Goal: Obtain resource: Download file/media

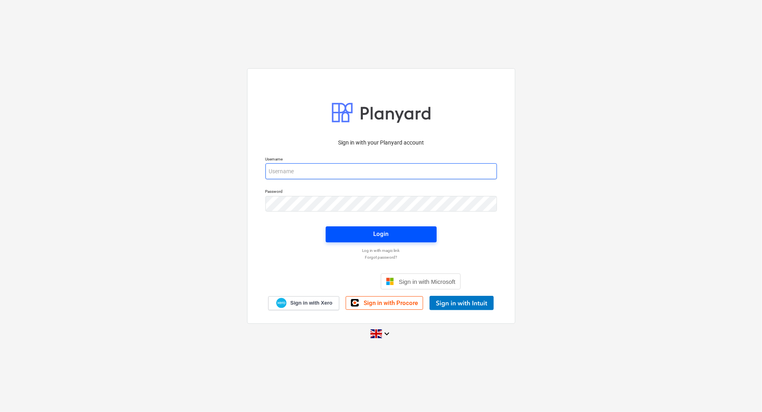
type input "[EMAIL_ADDRESS][DOMAIN_NAME]"
click at [385, 233] on div "Login" at bounding box center [381, 234] width 15 height 10
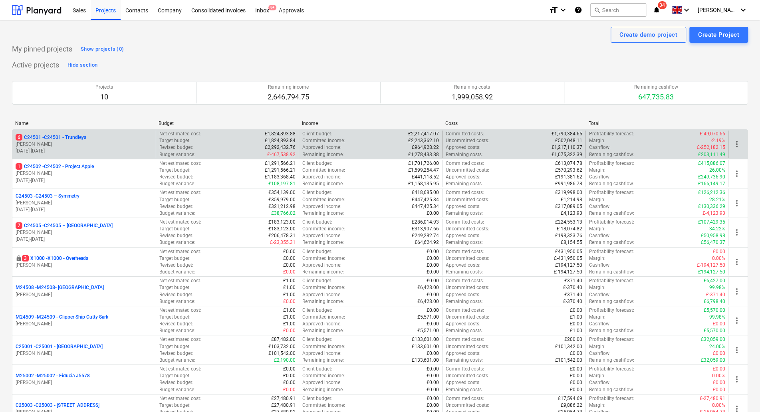
click at [50, 148] on p "[DATE] - [DATE]" at bounding box center [84, 151] width 137 height 7
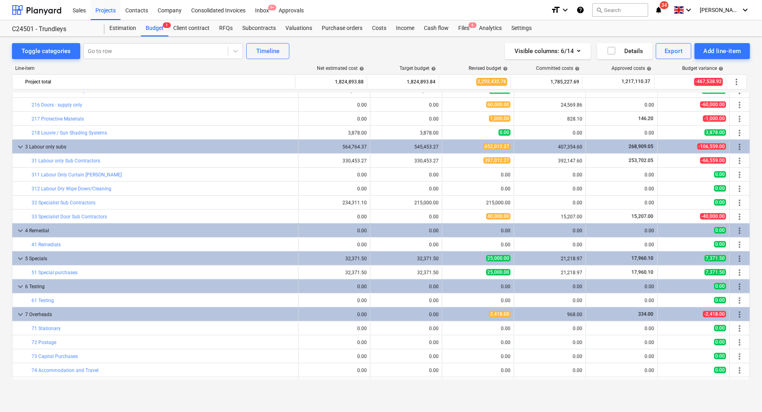
scroll to position [106, 0]
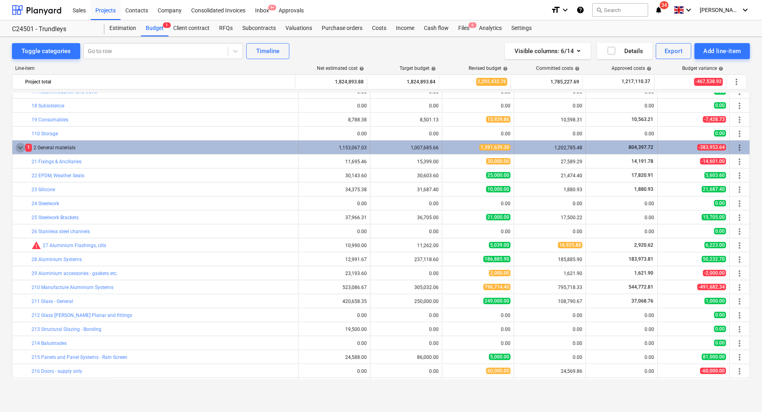
click at [20, 145] on span "keyboard_arrow_down" at bounding box center [21, 148] width 10 height 10
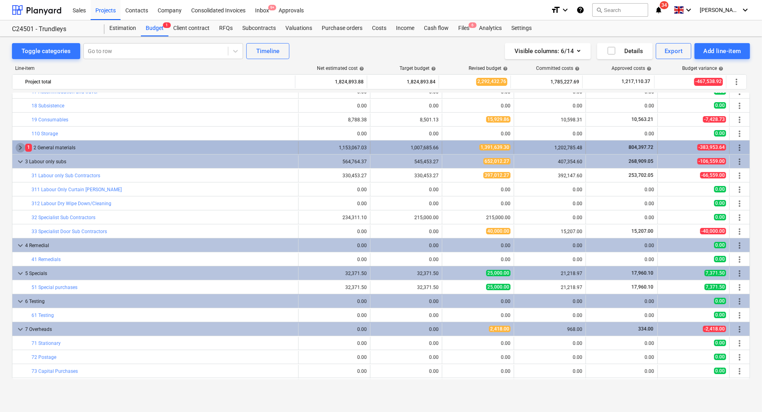
click at [21, 145] on span "keyboard_arrow_right" at bounding box center [21, 148] width 10 height 10
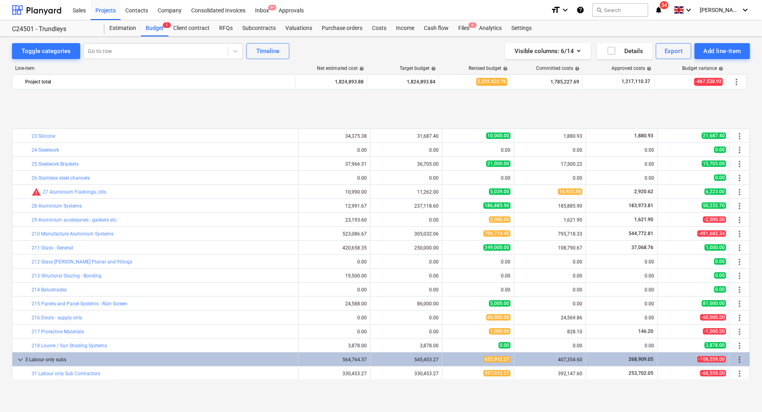
scroll to position [213, 0]
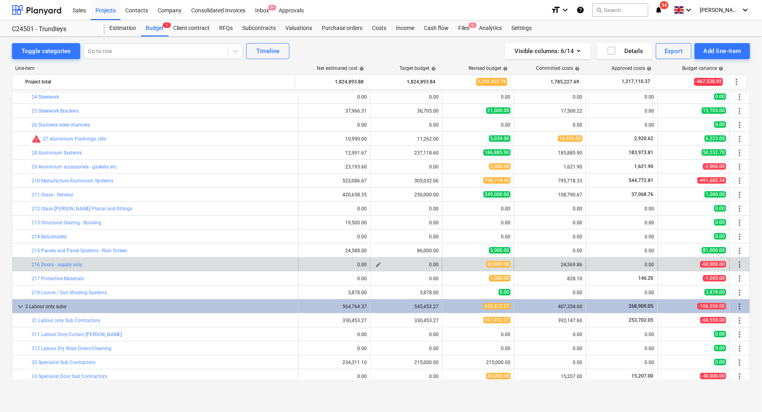
click at [405, 265] on div "0.00" at bounding box center [406, 265] width 65 height 6
click at [47, 267] on div "bar_chart 216 Doors - supply only" at bounding box center [163, 264] width 263 height 13
click at [49, 262] on link "216 Doors - supply only" at bounding box center [57, 265] width 51 height 6
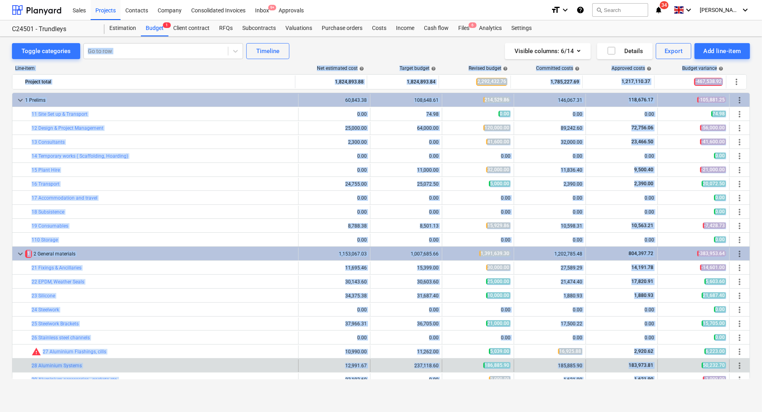
scroll to position [213, 0]
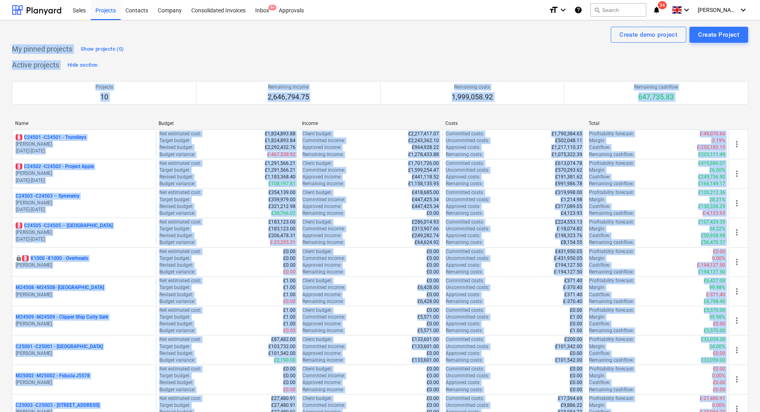
drag, startPoint x: 358, startPoint y: 9, endPoint x: 354, endPoint y: 8, distance: 4.1
click at [356, 9] on div "Sales Projects Contacts Company Consolidated Invoices Inbox 9+ Approvals" at bounding box center [305, 10] width 474 height 20
click at [519, 51] on div "My pinned projects Show projects (0)" at bounding box center [380, 49] width 736 height 13
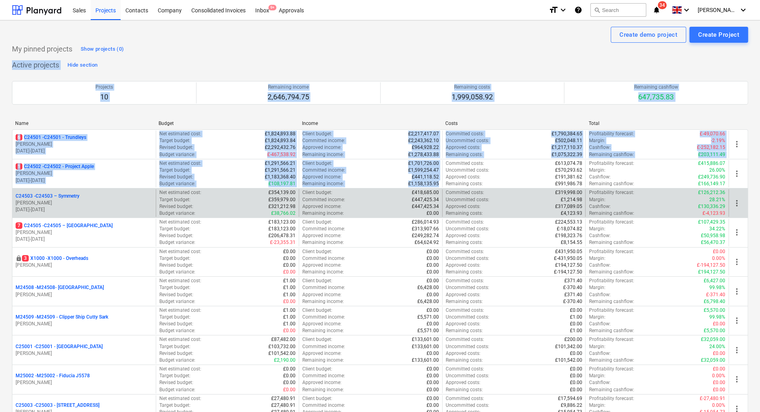
drag, startPoint x: 519, startPoint y: 51, endPoint x: 397, endPoint y: 210, distance: 200.7
click at [397, 210] on div "My pinned projects Show projects (0) Active projects Hide section Projects 10 R…" at bounding box center [380, 262] width 736 height 438
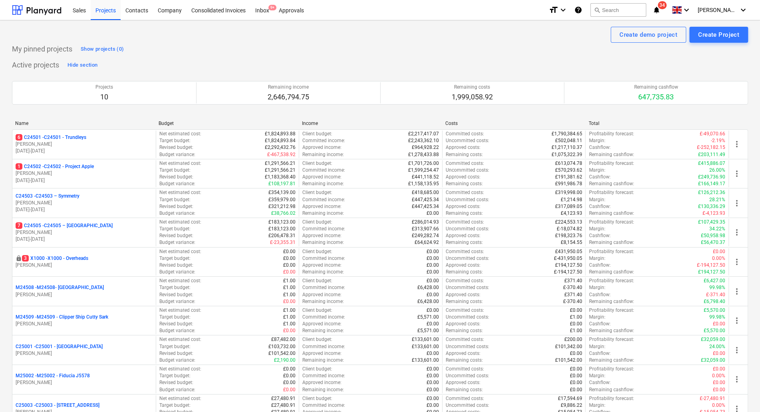
click at [380, 51] on div "My pinned projects Show projects (0)" at bounding box center [380, 49] width 736 height 13
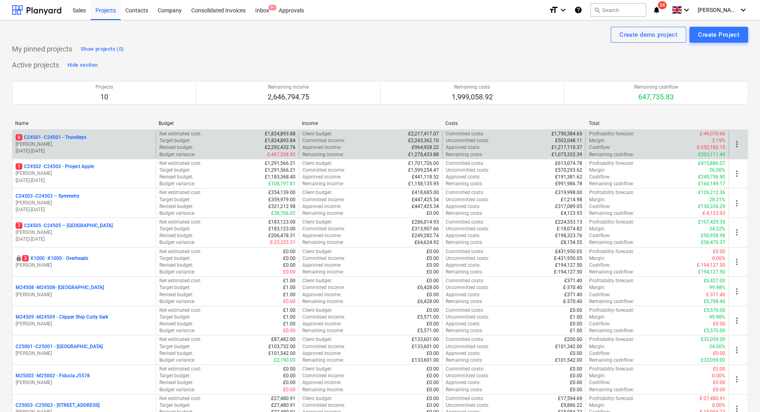
click at [57, 149] on p "[DATE] - [DATE]" at bounding box center [84, 151] width 137 height 7
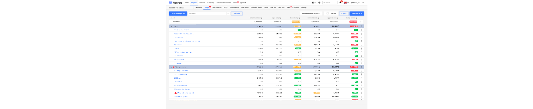
scroll to position [213, 0]
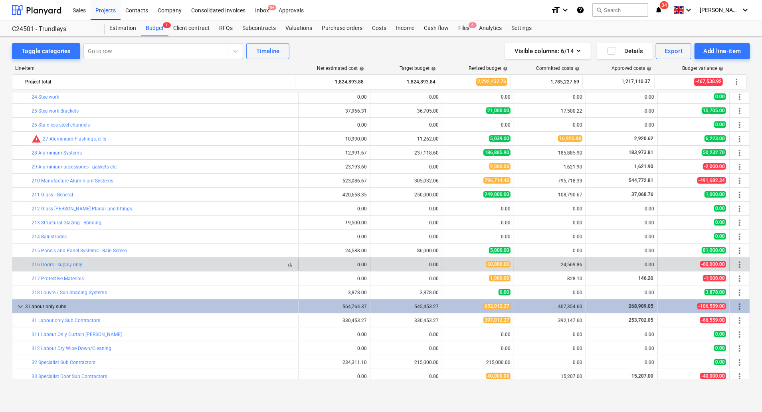
click at [97, 267] on div "bar_chart 216 Doors - supply only" at bounding box center [163, 265] width 263 height 6
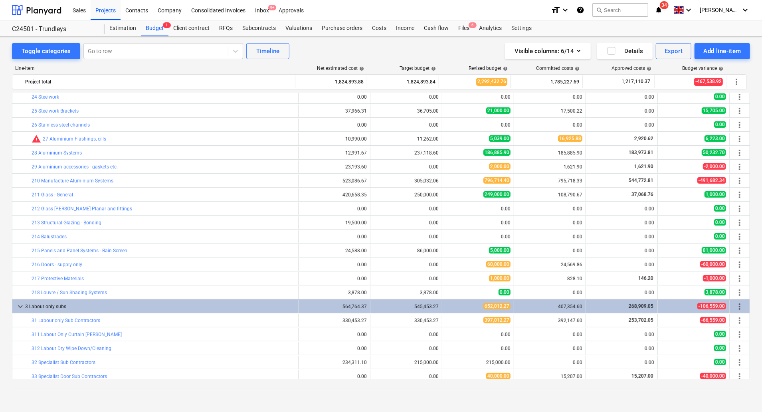
click at [685, 23] on div "Estimation Budget 1 Client contract RFQs Subcontracts Valuations Purchase order…" at bounding box center [427, 28] width 645 height 16
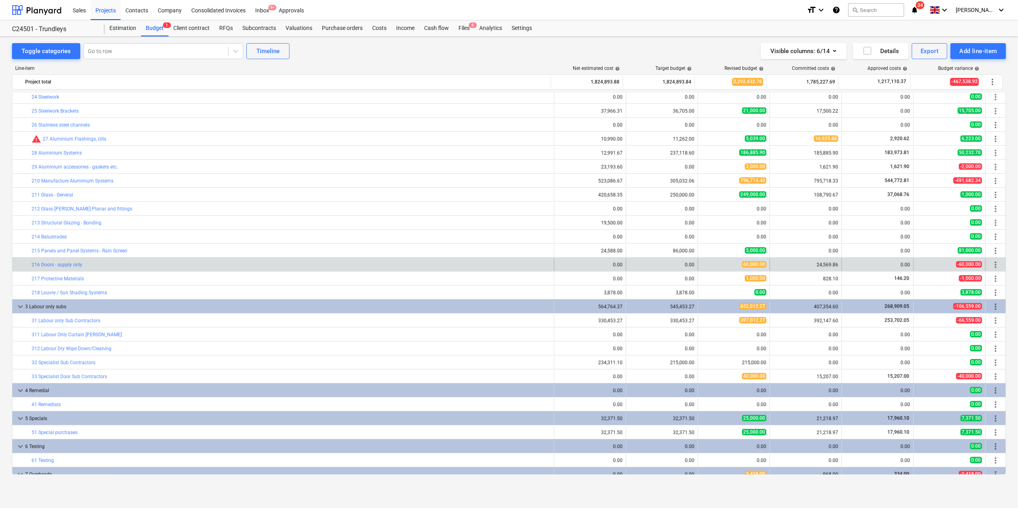
click at [48, 262] on div "bar_chart 216 Doors - supply only" at bounding box center [291, 264] width 519 height 13
click at [36, 265] on link "216 Doors - supply only" at bounding box center [57, 265] width 51 height 6
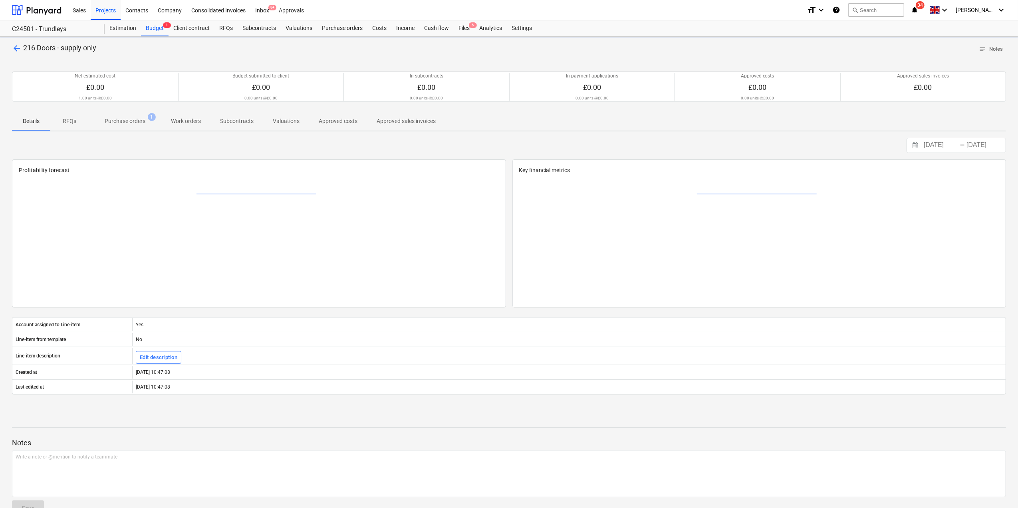
click at [36, 265] on div at bounding box center [256, 241] width 475 height 120
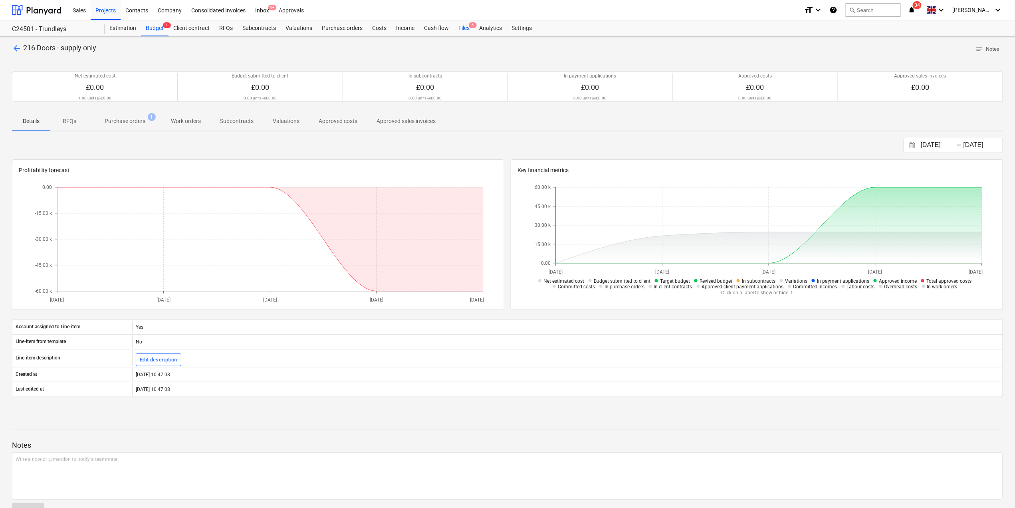
click at [465, 28] on div "Files 6" at bounding box center [463, 28] width 21 height 16
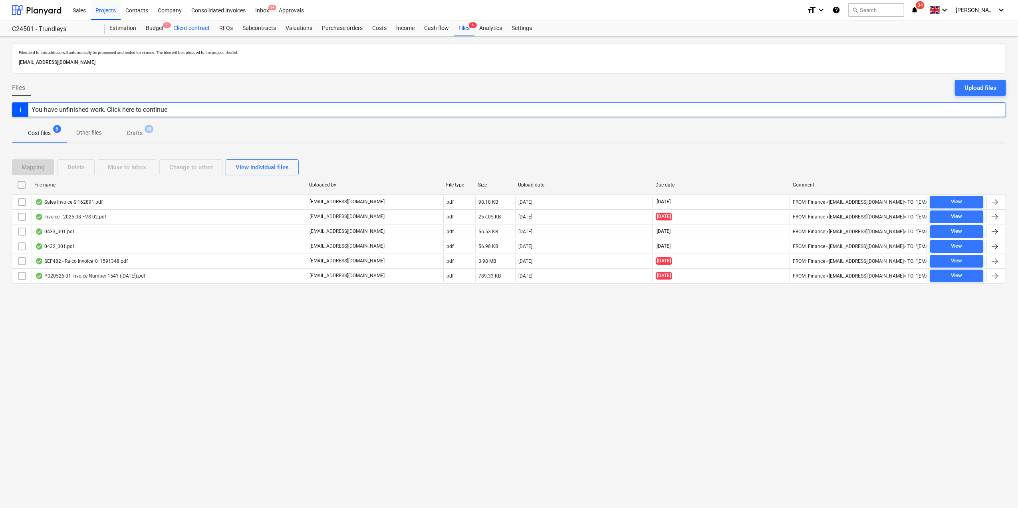
click at [196, 27] on div "Client contract" at bounding box center [191, 28] width 46 height 16
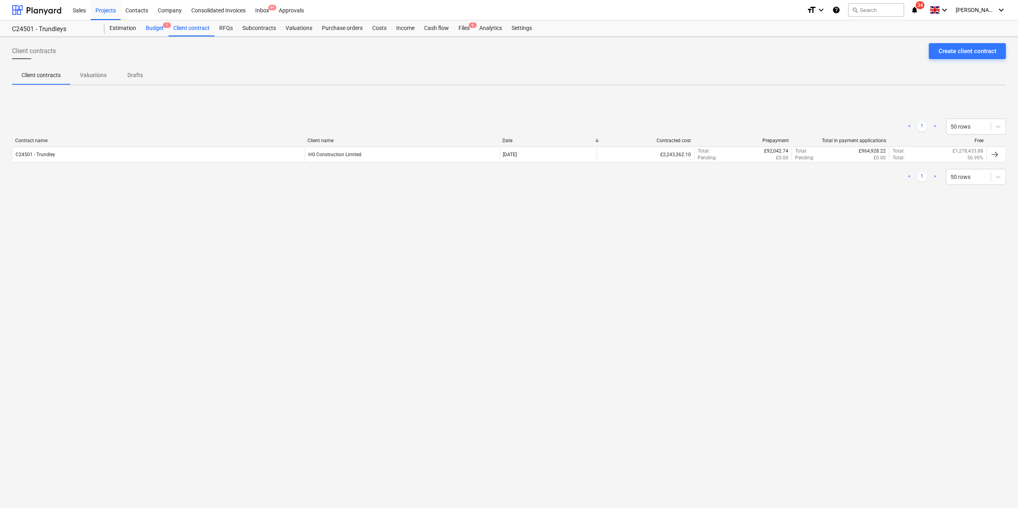
click at [158, 26] on div "Budget 1" at bounding box center [155, 28] width 28 height 16
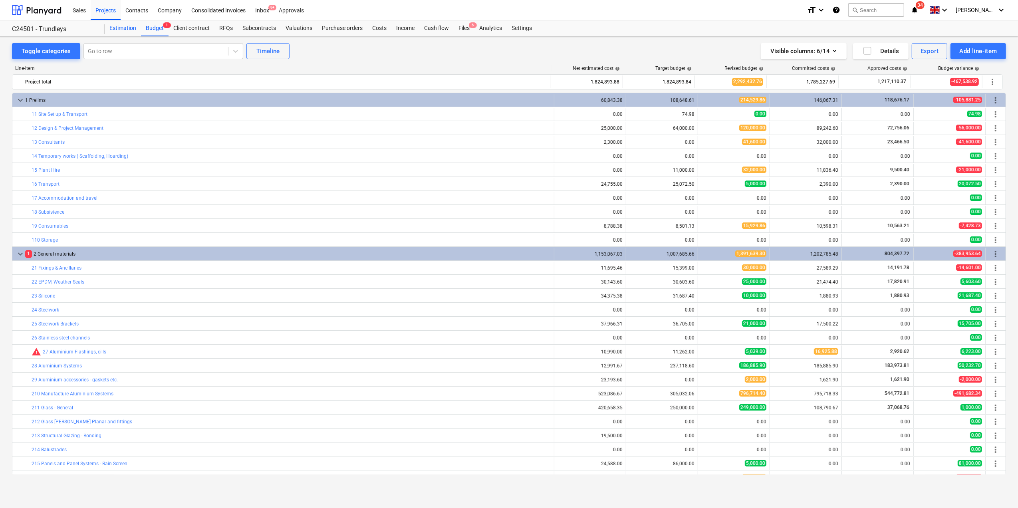
scroll to position [213, 0]
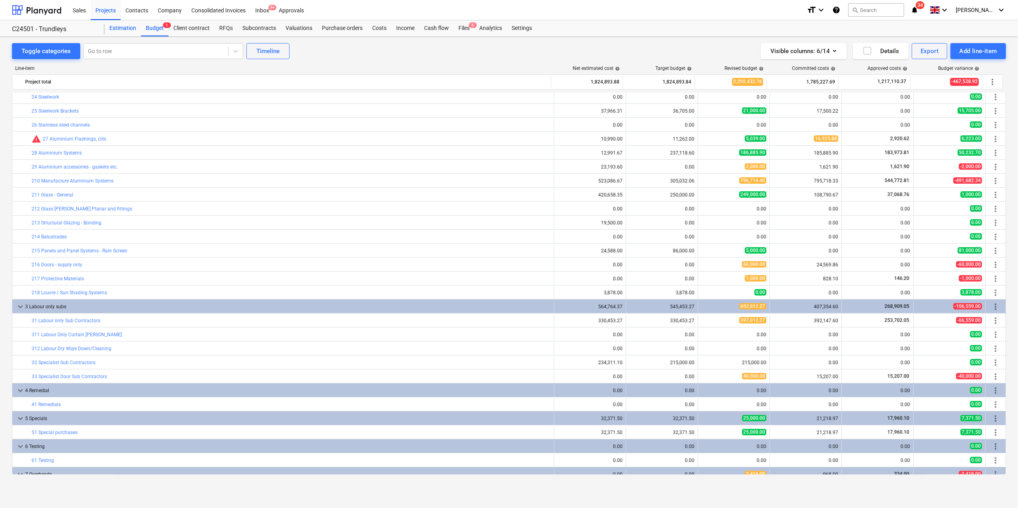
click at [115, 29] on div "Estimation" at bounding box center [123, 28] width 36 height 16
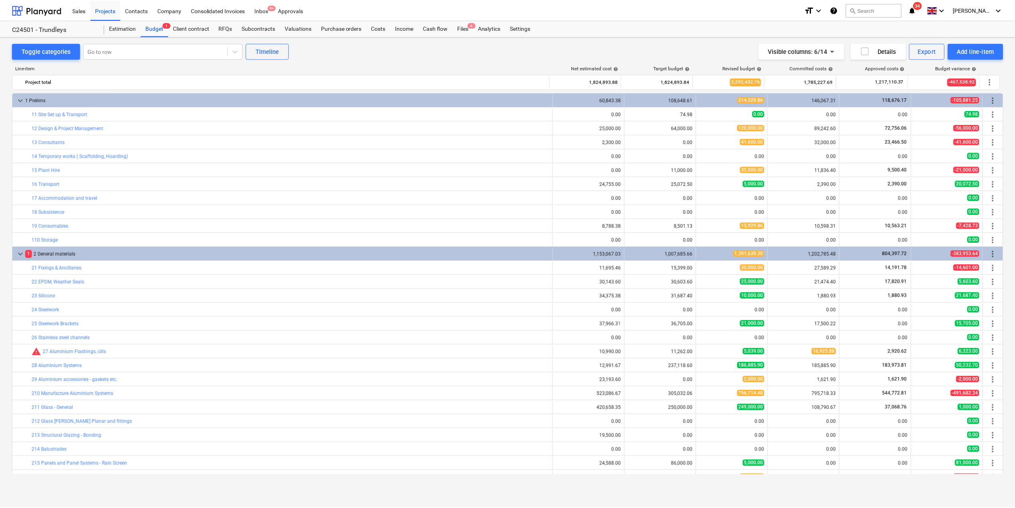
scroll to position [213, 0]
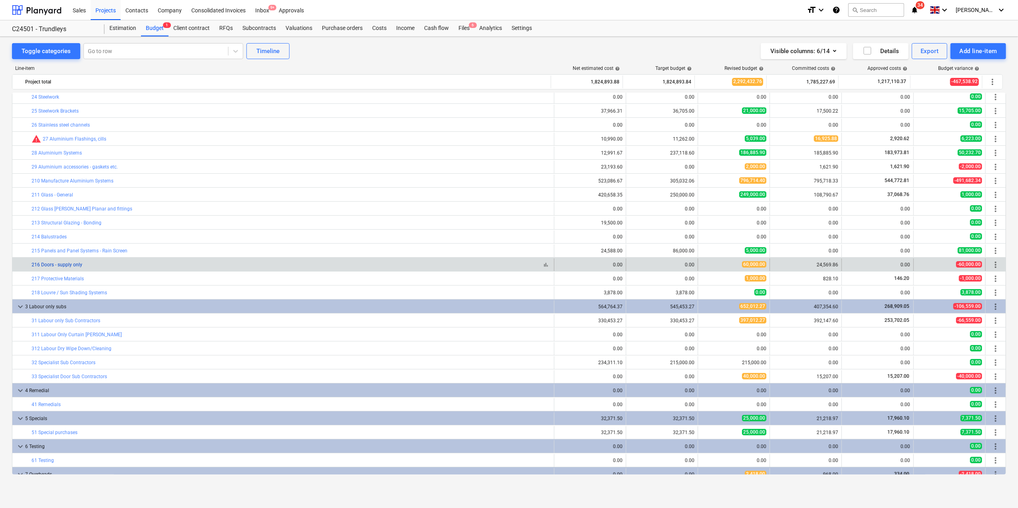
click at [66, 266] on link "216 Doors - supply only" at bounding box center [57, 265] width 51 height 6
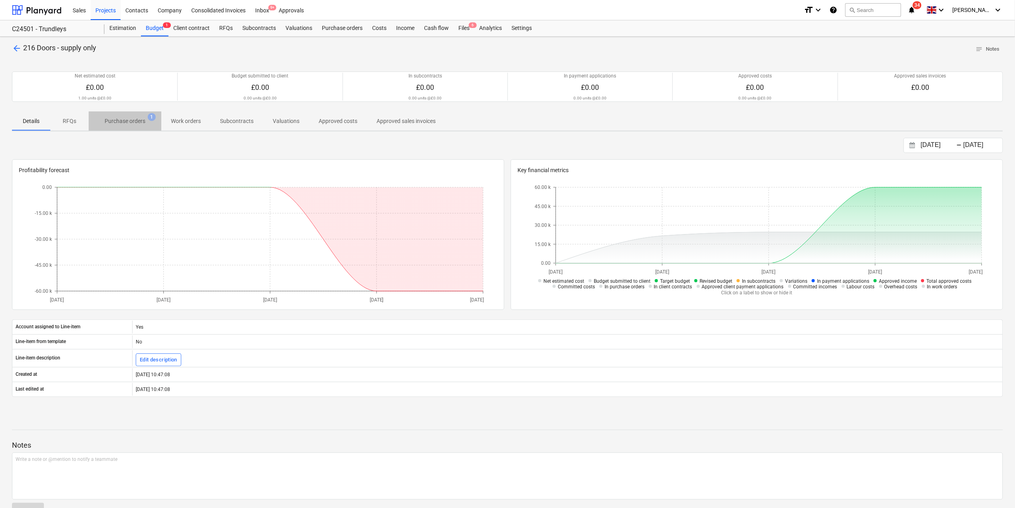
click at [129, 123] on p "Purchase orders" at bounding box center [125, 121] width 41 height 8
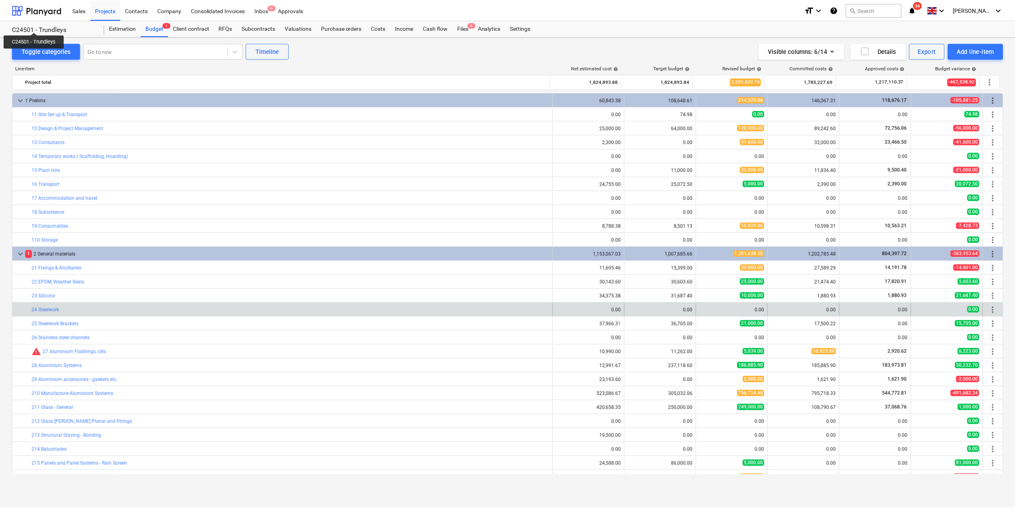
scroll to position [106, 0]
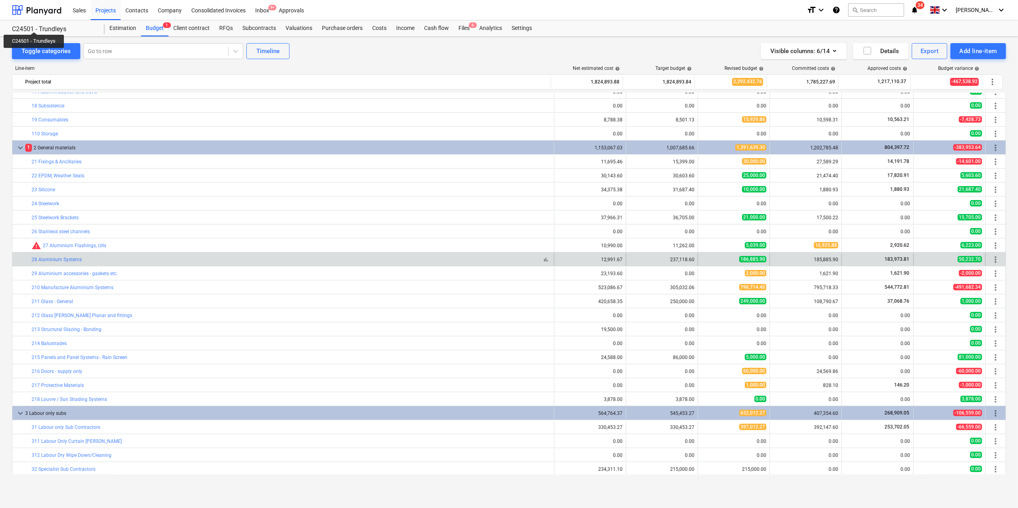
click at [106, 262] on div "bar_chart 28 Aluminium Systems" at bounding box center [291, 260] width 519 height 6
click at [59, 259] on link "28 Aluminium Systems" at bounding box center [57, 260] width 50 height 6
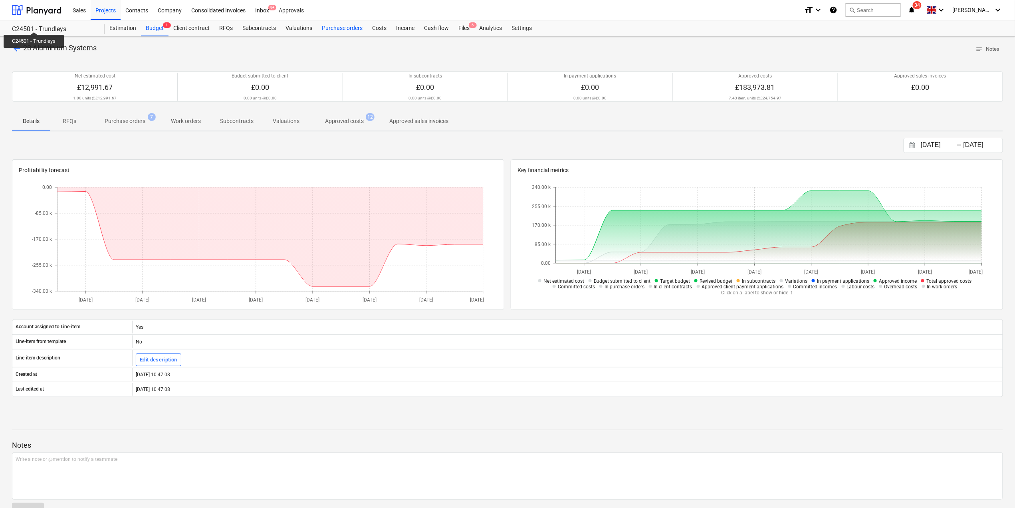
click at [354, 28] on div "Purchase orders" at bounding box center [342, 28] width 50 height 16
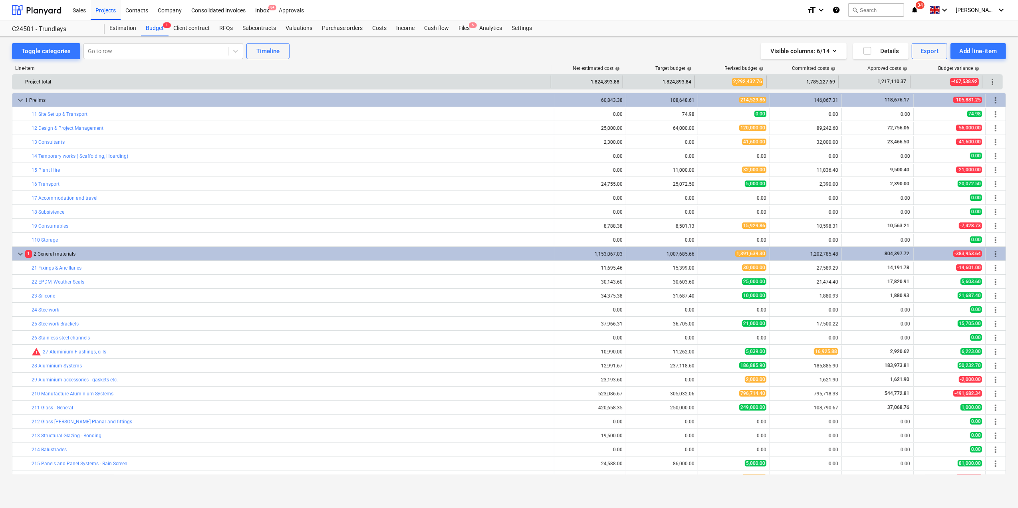
scroll to position [106, 0]
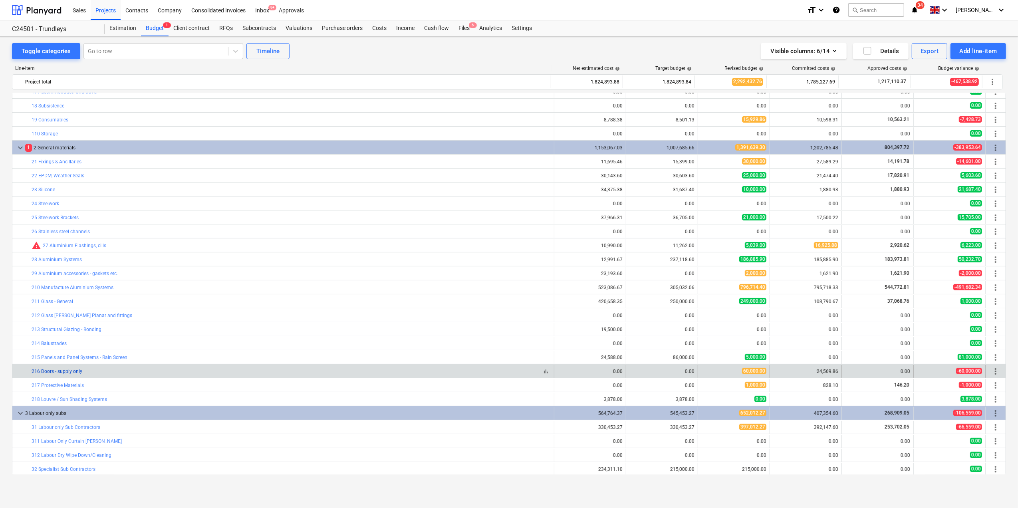
click at [65, 374] on link "216 Doors - supply only" at bounding box center [57, 371] width 51 height 6
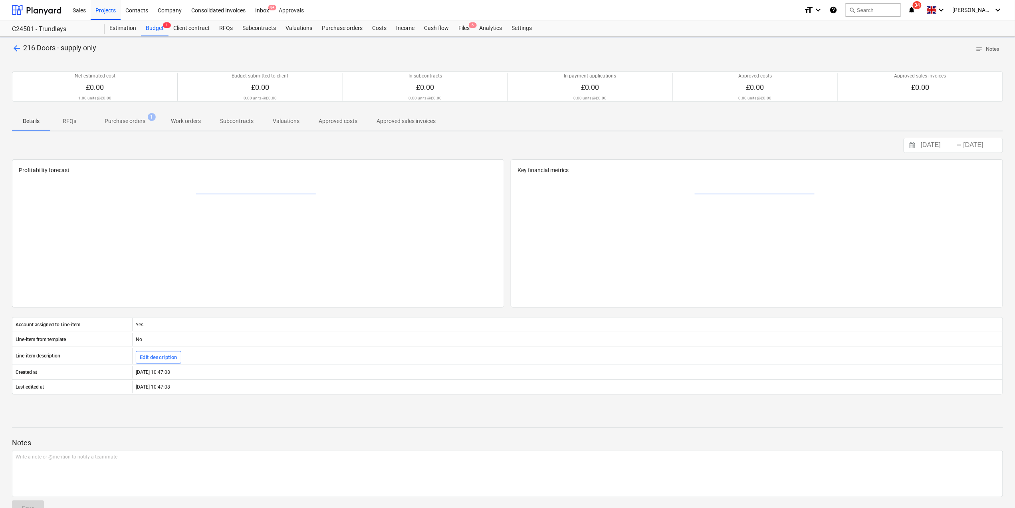
click at [65, 374] on div "Created at" at bounding box center [72, 372] width 120 height 13
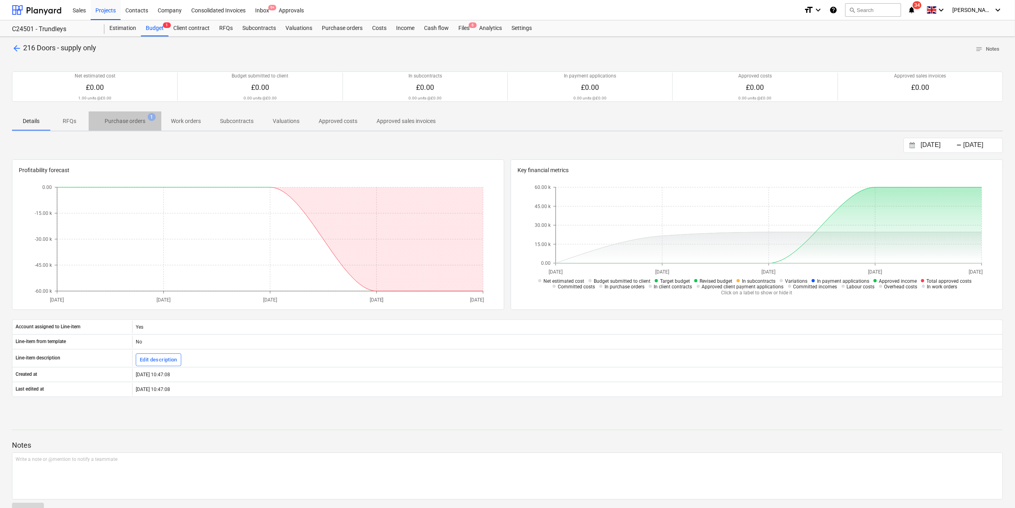
click at [131, 119] on p "Purchase orders" at bounding box center [125, 121] width 41 height 8
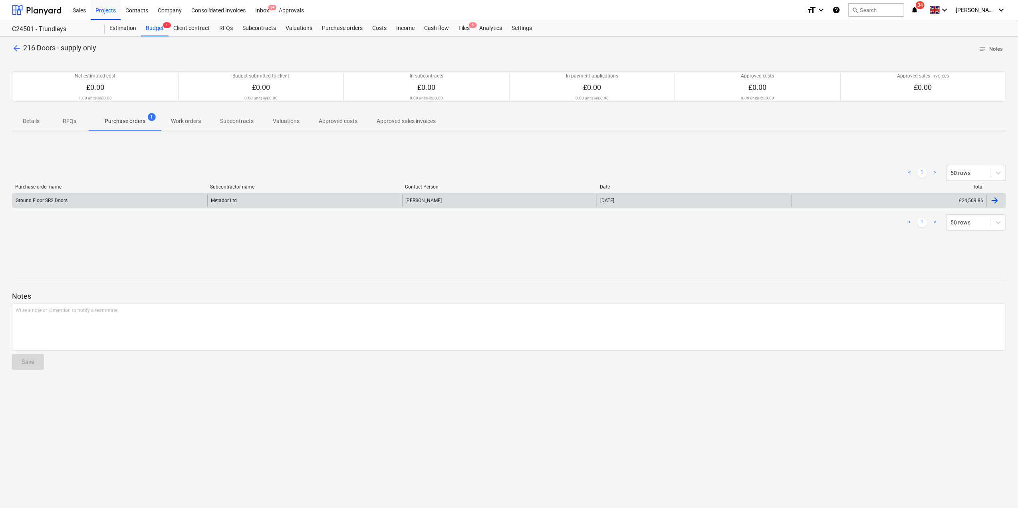
click at [762, 203] on div at bounding box center [995, 201] width 10 height 10
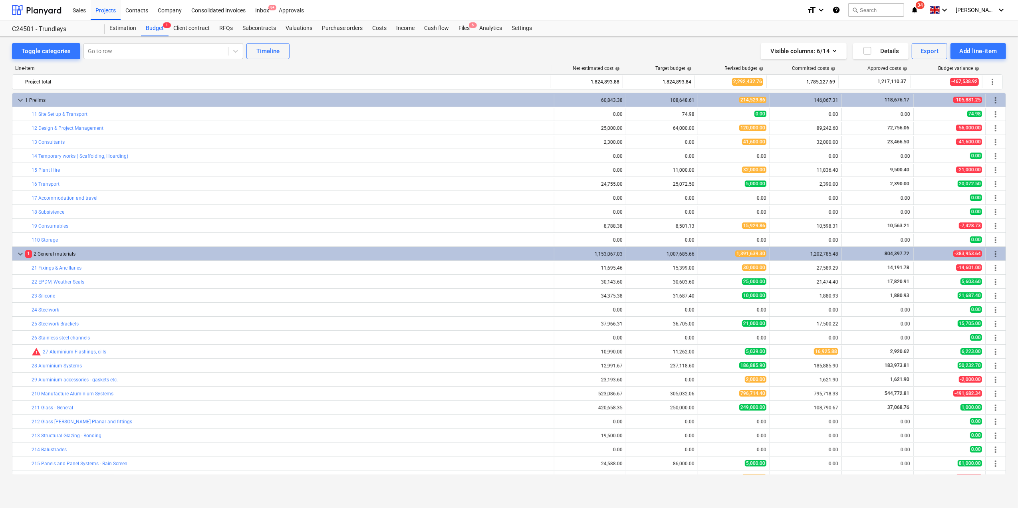
scroll to position [106, 0]
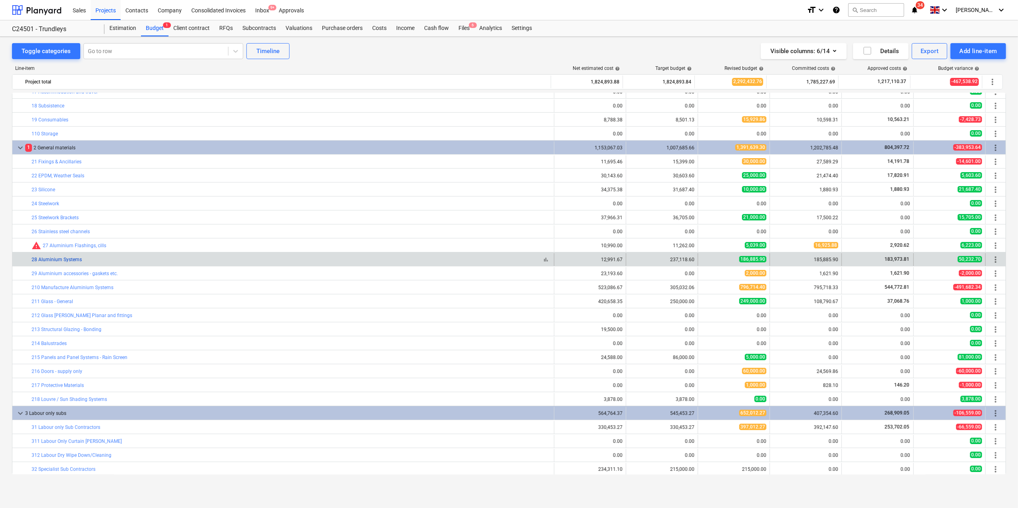
click at [48, 261] on link "28 Aluminium Systems" at bounding box center [57, 260] width 50 height 6
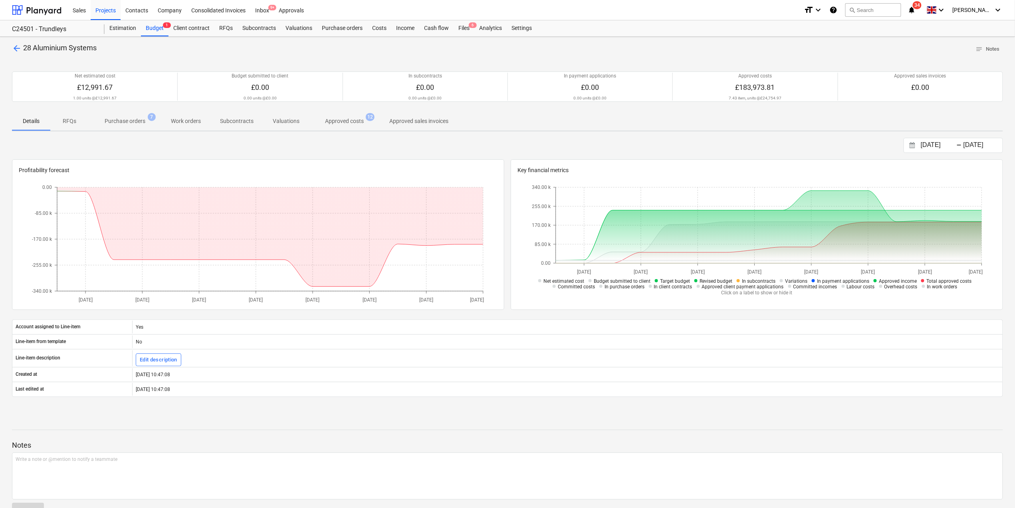
click at [133, 118] on p "Purchase orders" at bounding box center [125, 121] width 41 height 8
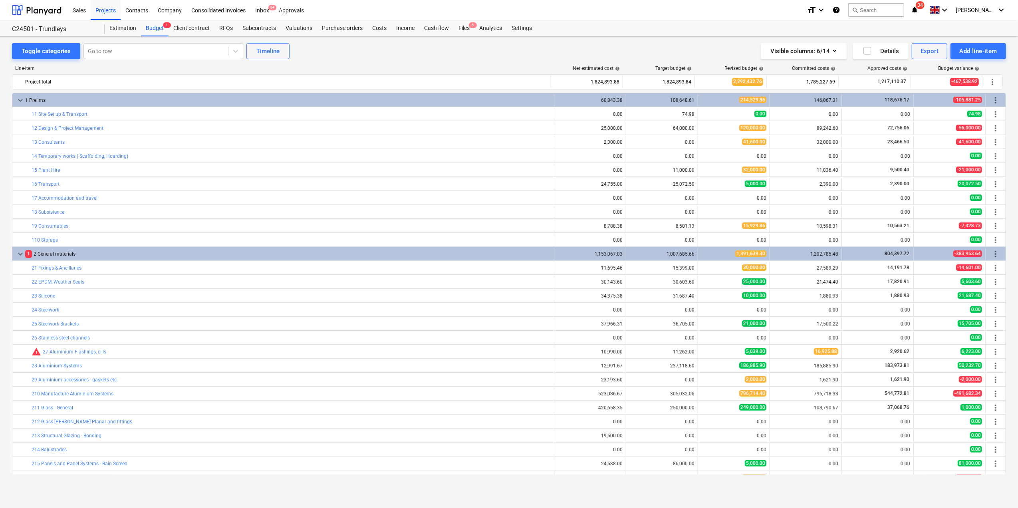
scroll to position [106, 0]
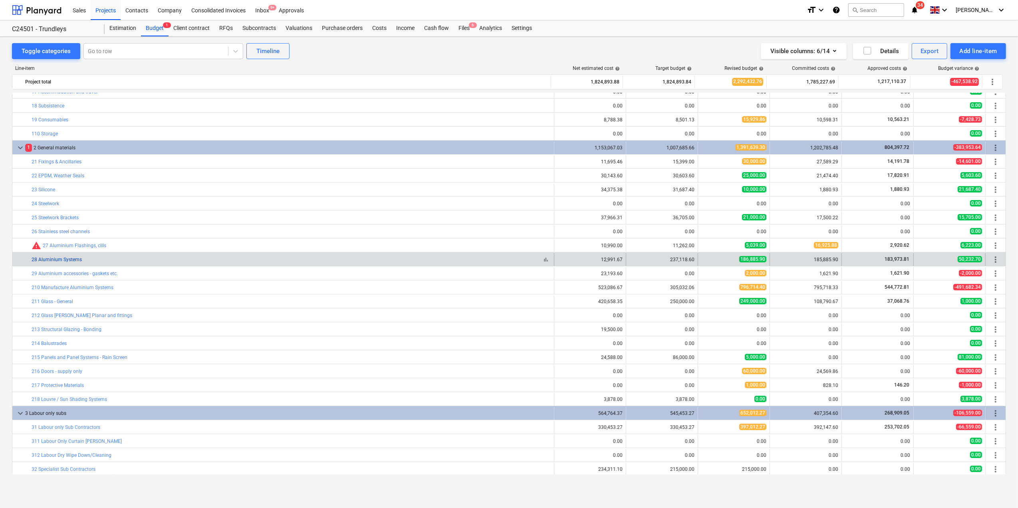
click at [66, 261] on link "28 Aluminium Systems" at bounding box center [57, 260] width 50 height 6
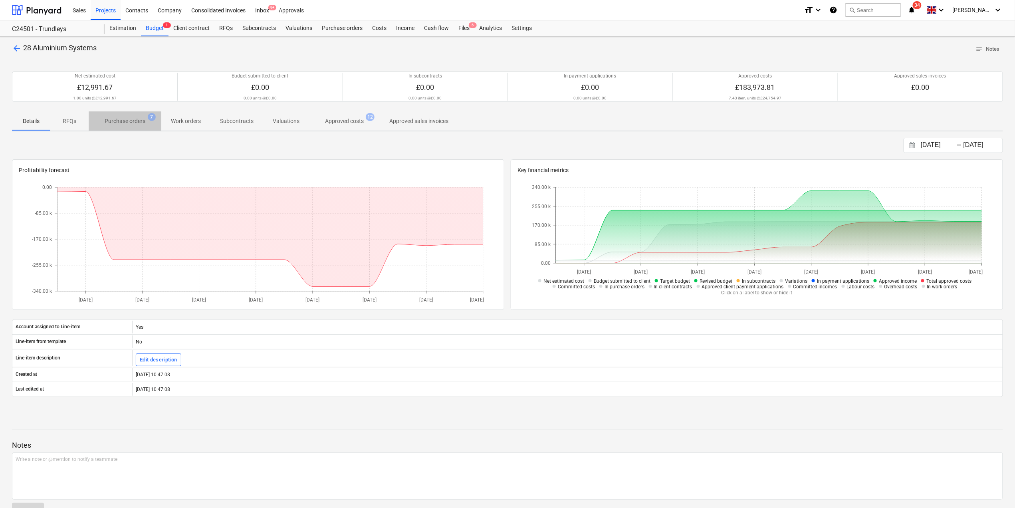
click at [120, 119] on p "Purchase orders" at bounding box center [125, 121] width 41 height 8
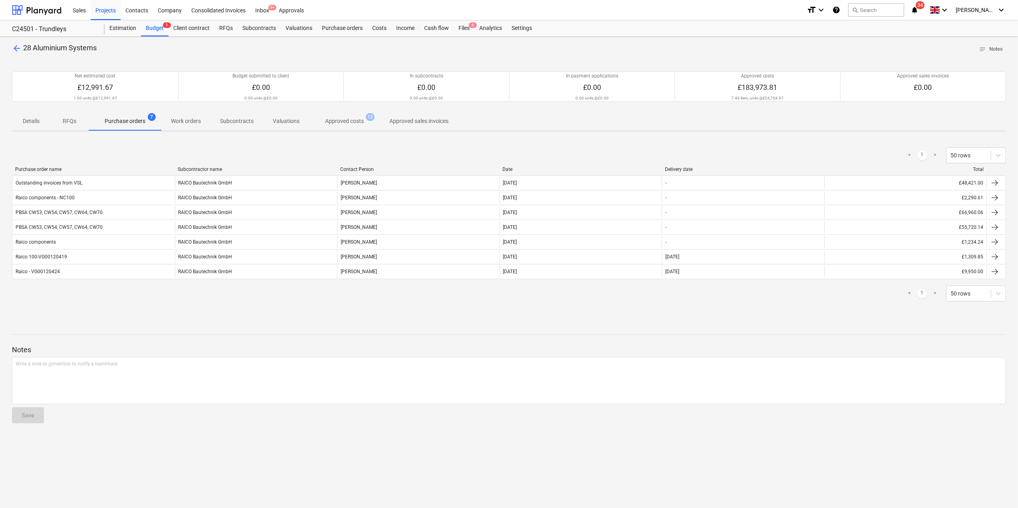
click at [15, 48] on span "arrow_back" at bounding box center [17, 49] width 10 height 10
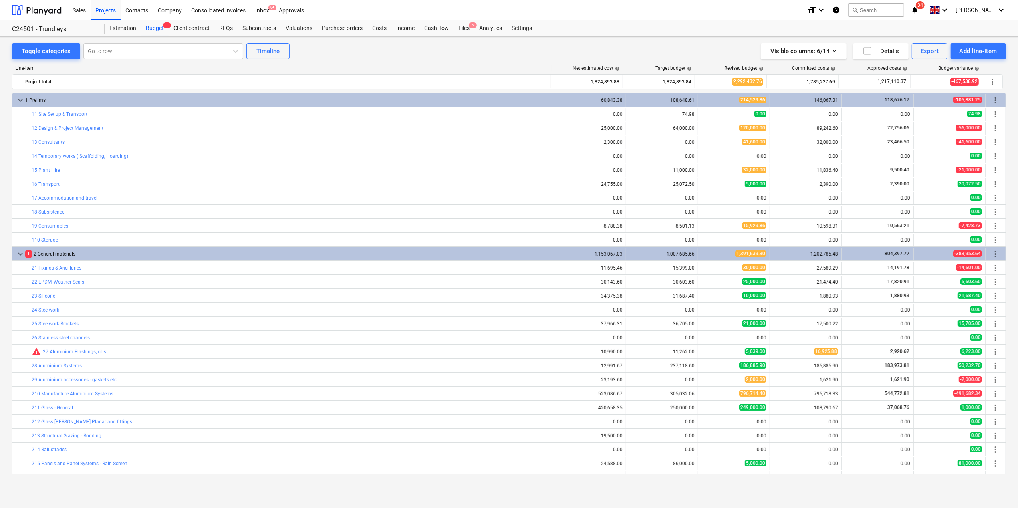
scroll to position [106, 0]
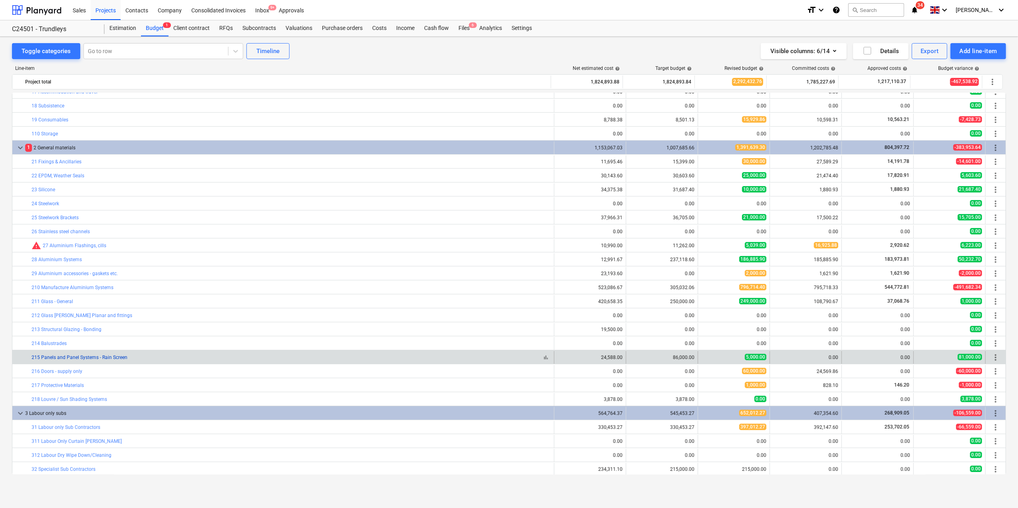
click at [65, 359] on link "215 Panels and Panel Systems - Rain Screen" at bounding box center [80, 357] width 96 height 6
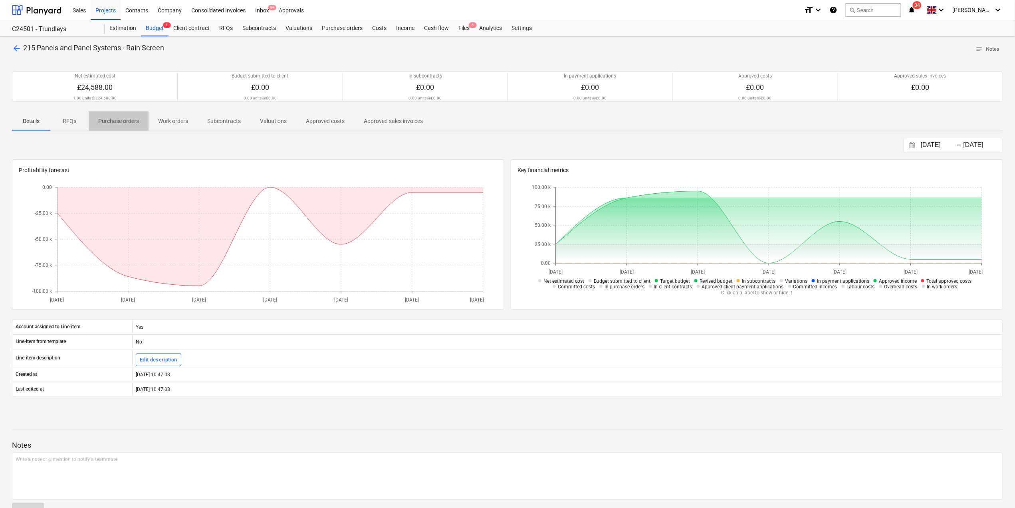
click at [115, 121] on p "Purchase orders" at bounding box center [118, 121] width 41 height 8
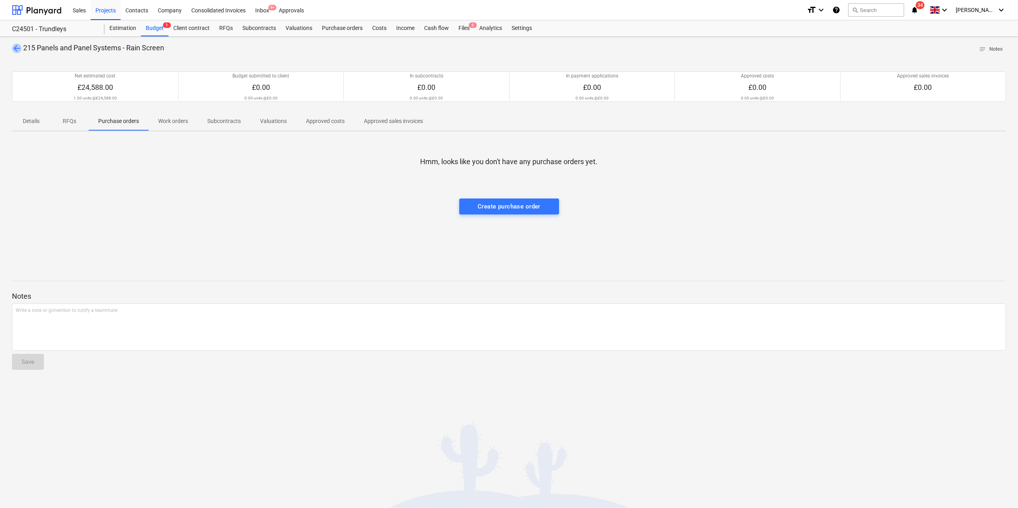
click at [16, 52] on span "arrow_back" at bounding box center [17, 49] width 10 height 10
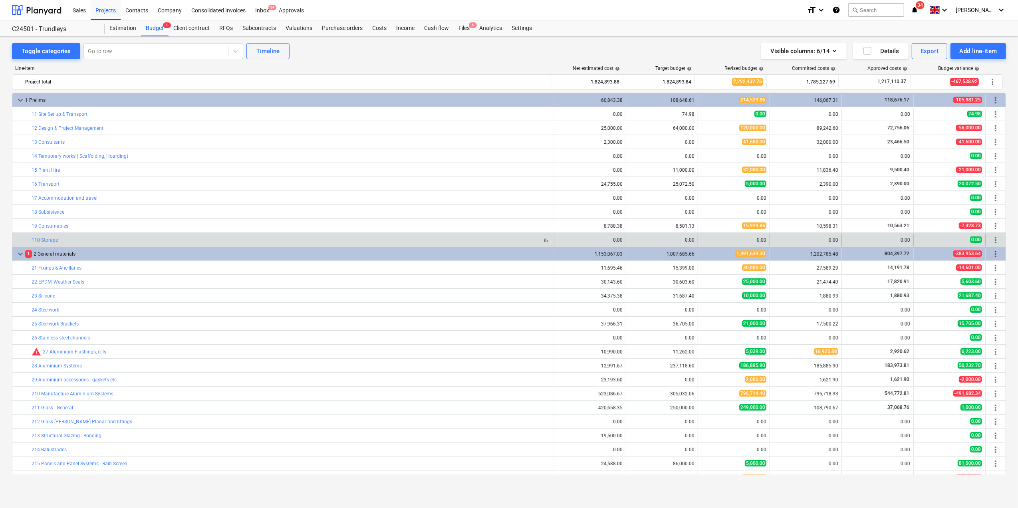
scroll to position [106, 0]
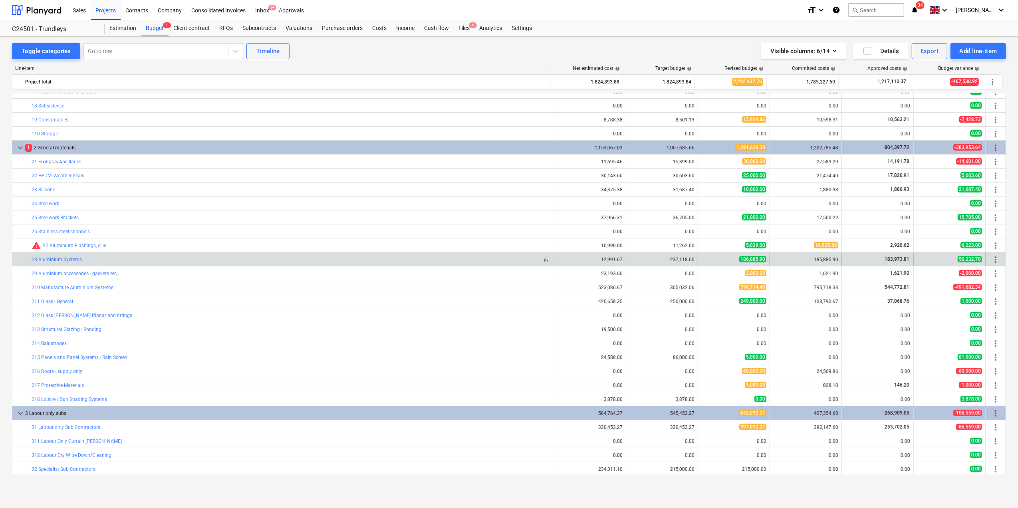
click at [136, 262] on div "bar_chart 28 Aluminium Systems" at bounding box center [291, 260] width 519 height 6
click at [61, 262] on link "28 Aluminium Systems" at bounding box center [57, 260] width 50 height 6
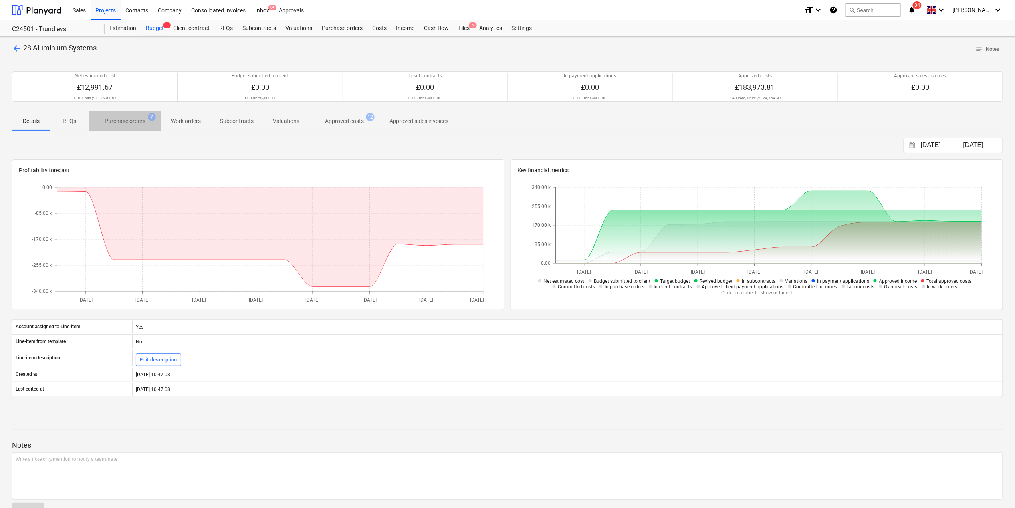
click at [128, 122] on p "Purchase orders" at bounding box center [125, 121] width 41 height 8
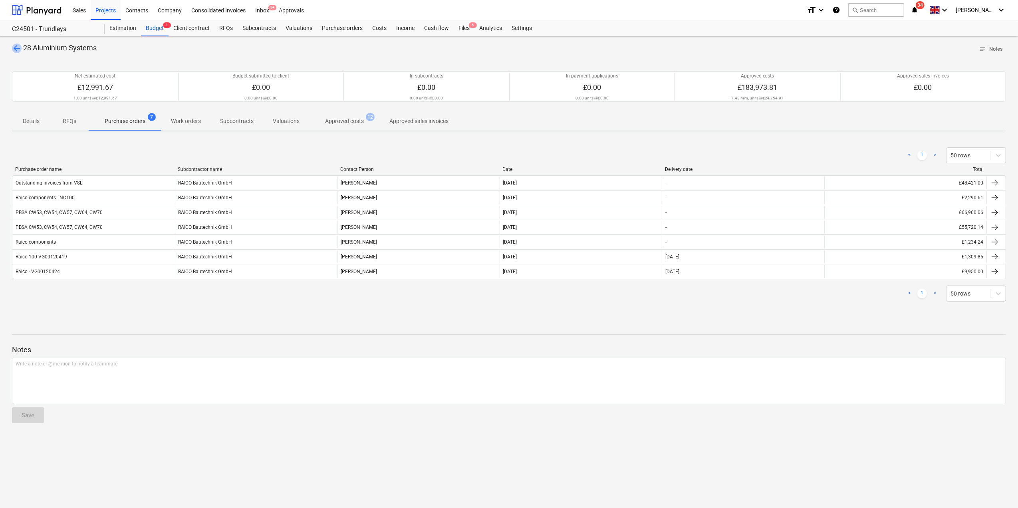
click at [13, 46] on span "arrow_back" at bounding box center [17, 49] width 10 height 10
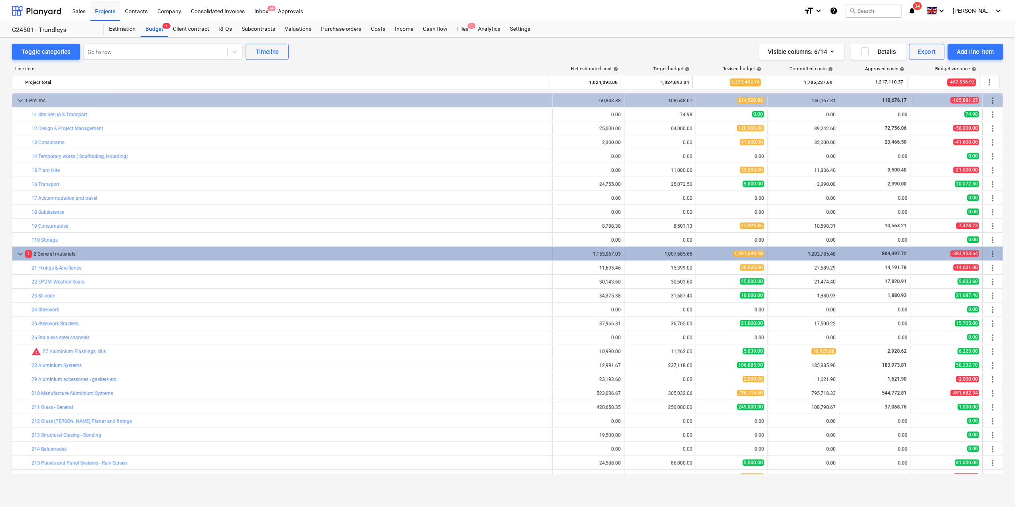
scroll to position [106, 0]
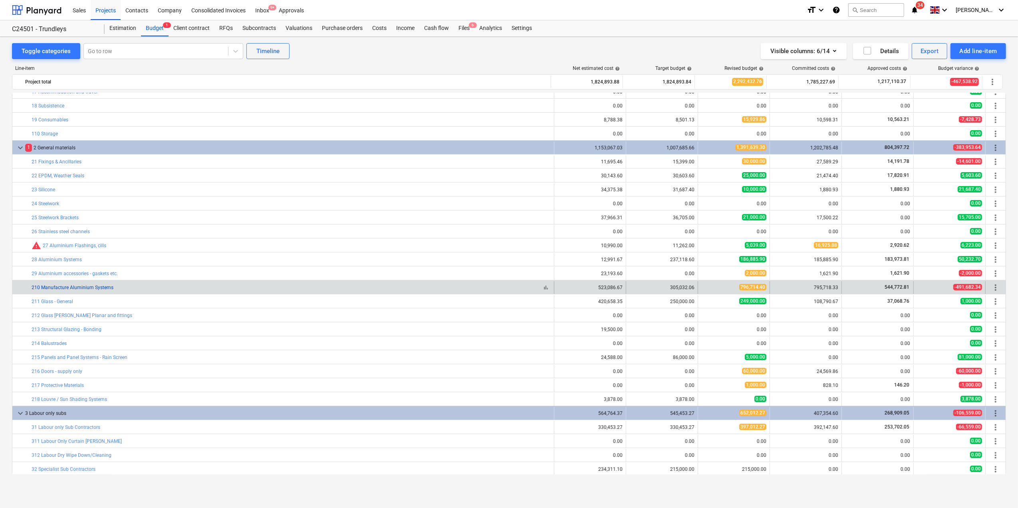
click at [83, 288] on link "210 Manufacture Aluminium Systems" at bounding box center [73, 288] width 82 height 6
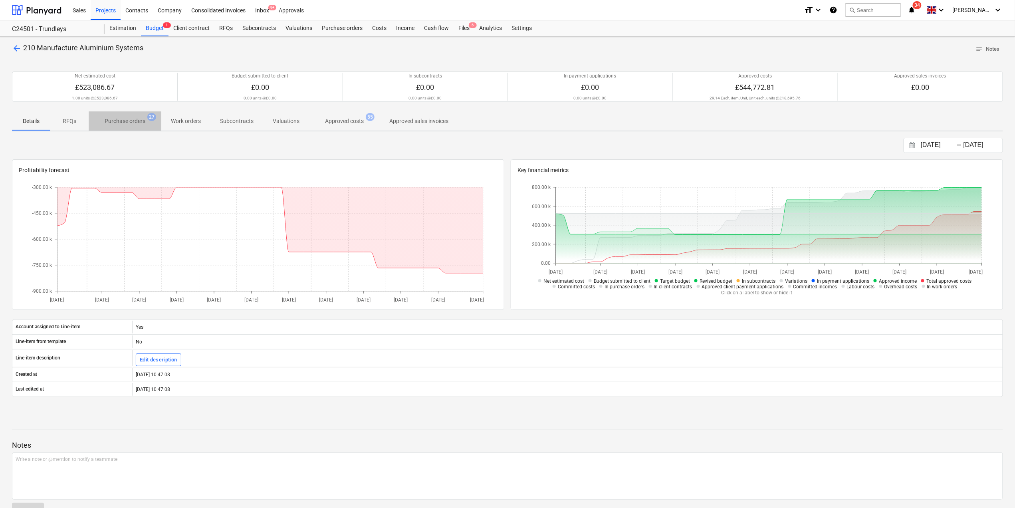
click at [129, 121] on p "Purchase orders" at bounding box center [125, 121] width 41 height 8
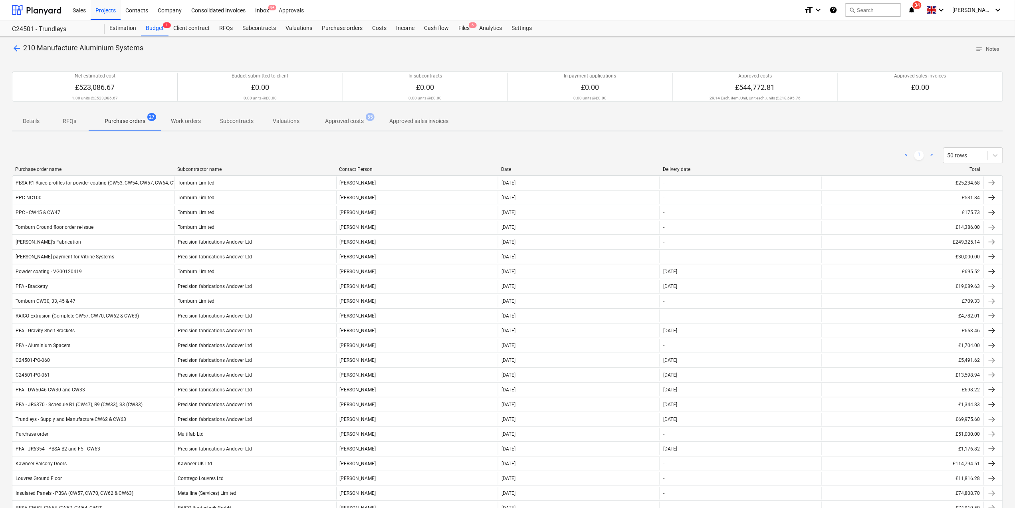
click at [21, 48] on span "arrow_back" at bounding box center [17, 49] width 10 height 10
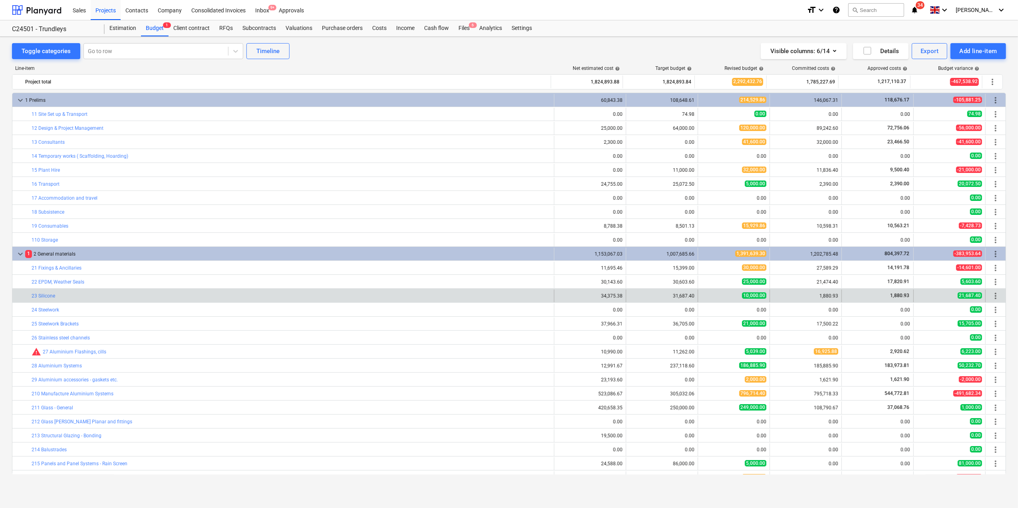
scroll to position [106, 0]
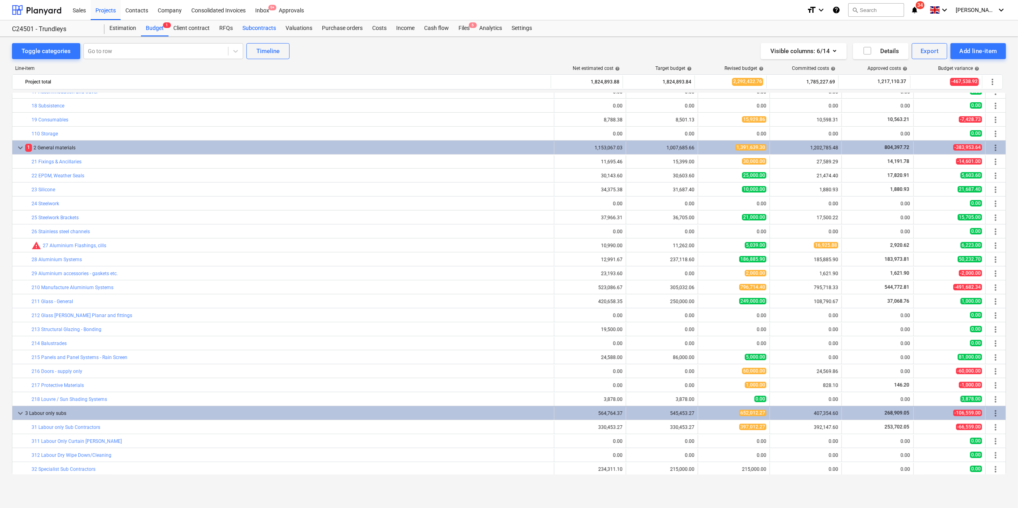
click at [256, 28] on div "Subcontracts" at bounding box center [259, 28] width 43 height 16
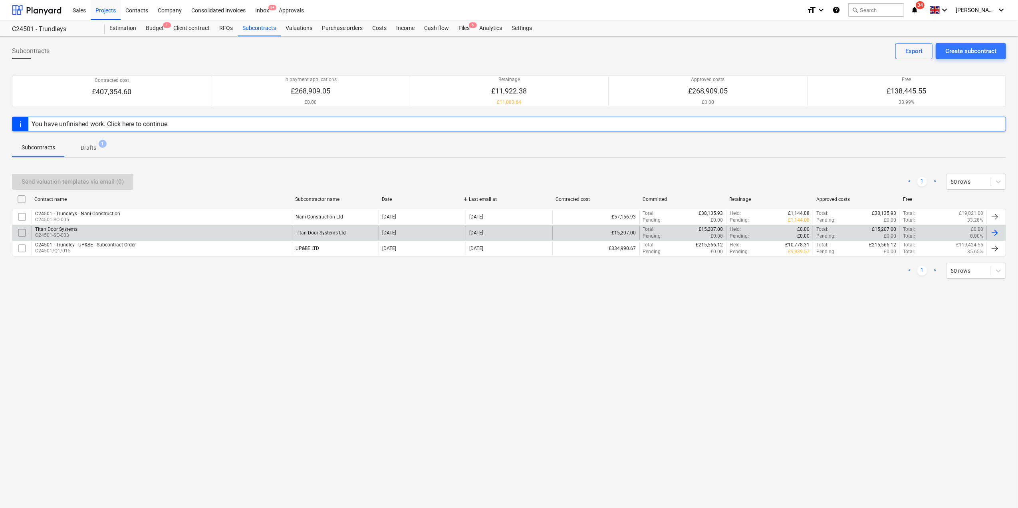
click at [44, 229] on div "Titan Door Systems" at bounding box center [56, 229] width 42 height 6
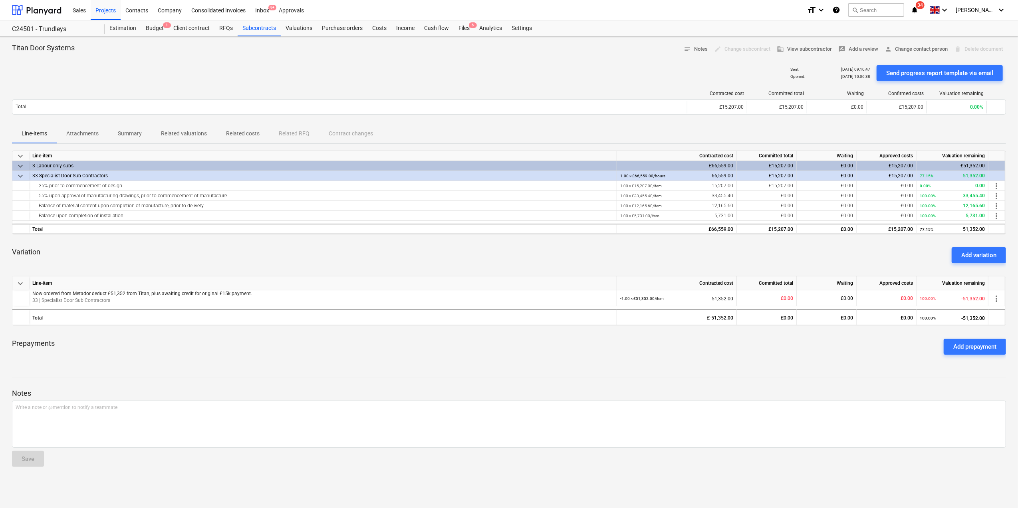
click at [79, 135] on p "Attachments" at bounding box center [82, 133] width 32 height 8
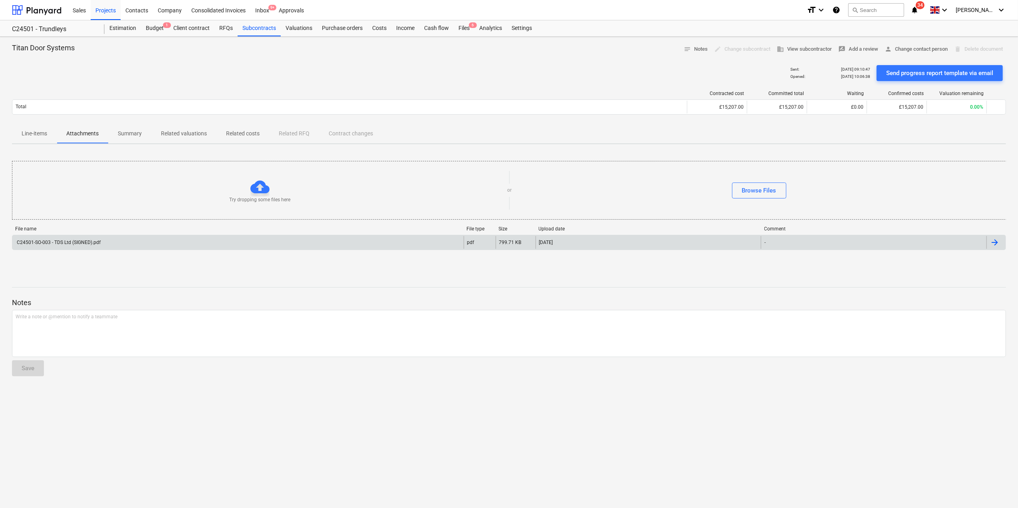
click at [63, 242] on div "C24501-SO-003 - TDS Ltd (SIGNED).pdf" at bounding box center [58, 243] width 85 height 6
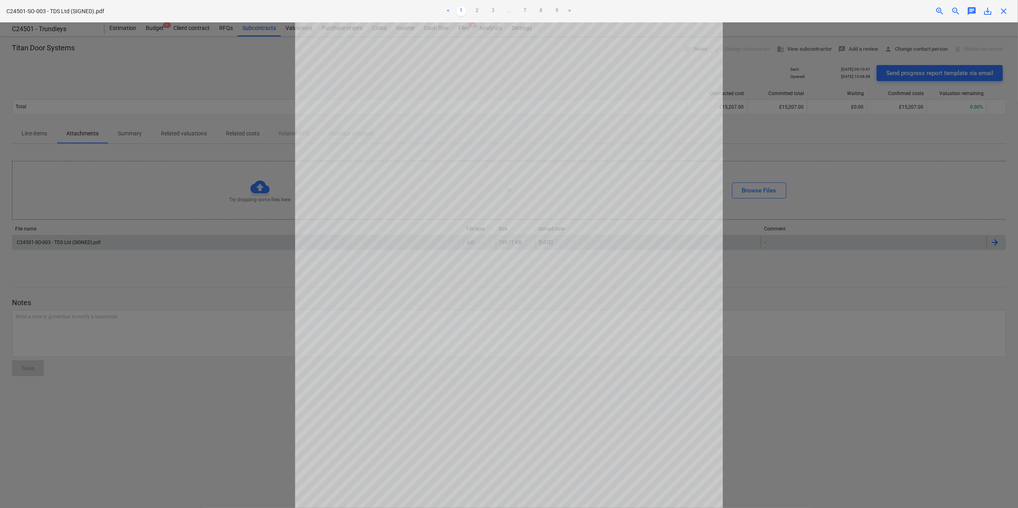
click at [762, 10] on span "save_alt" at bounding box center [987, 11] width 10 height 10
